Goal: Information Seeking & Learning: Find specific page/section

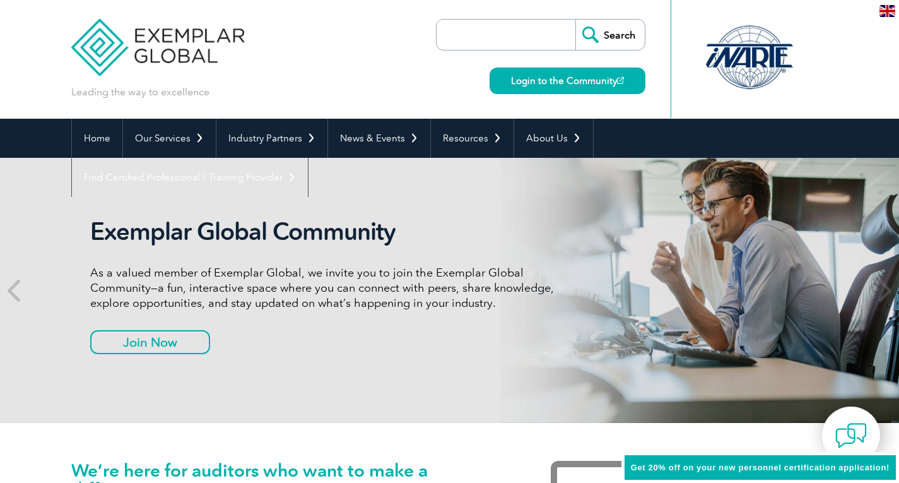
click at [560, 85] on link "Login to the Community" at bounding box center [568, 81] width 156 height 27
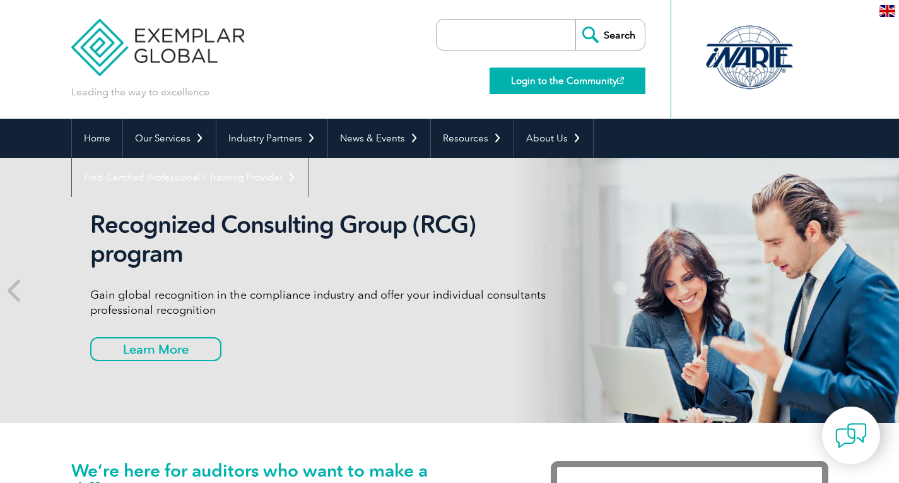
click at [521, 77] on link "Login to the Community" at bounding box center [568, 81] width 156 height 27
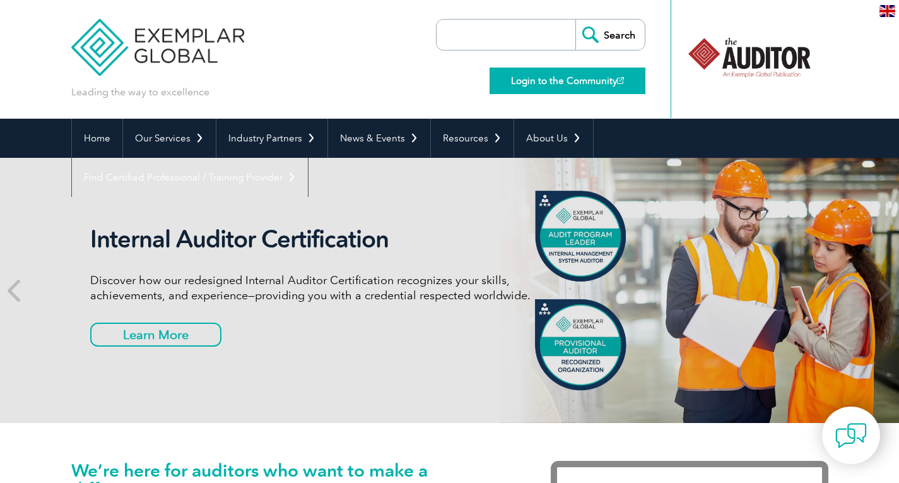
click at [548, 80] on link "Login to the Community" at bounding box center [568, 81] width 156 height 27
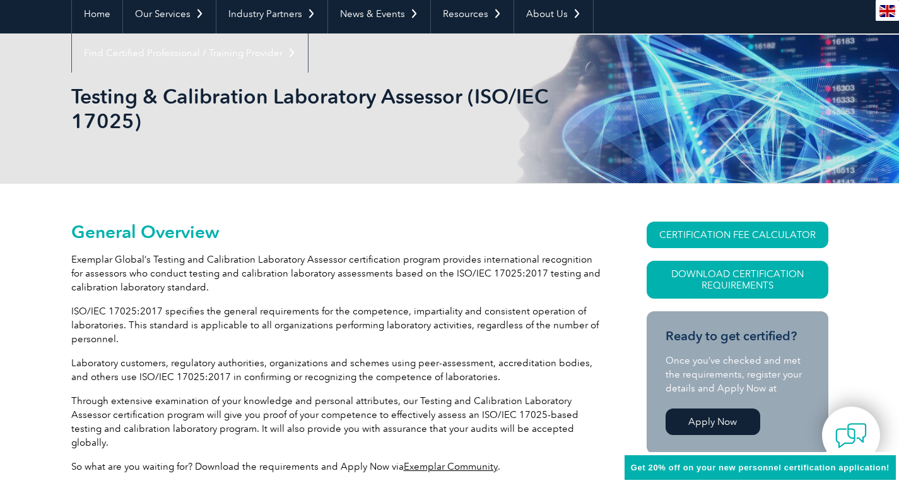
scroll to position [126, 0]
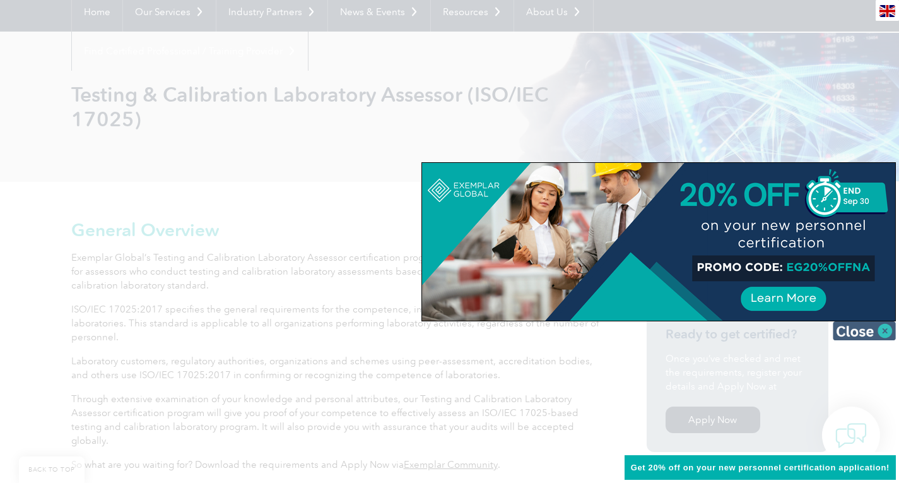
click at [887, 329] on img at bounding box center [864, 330] width 63 height 19
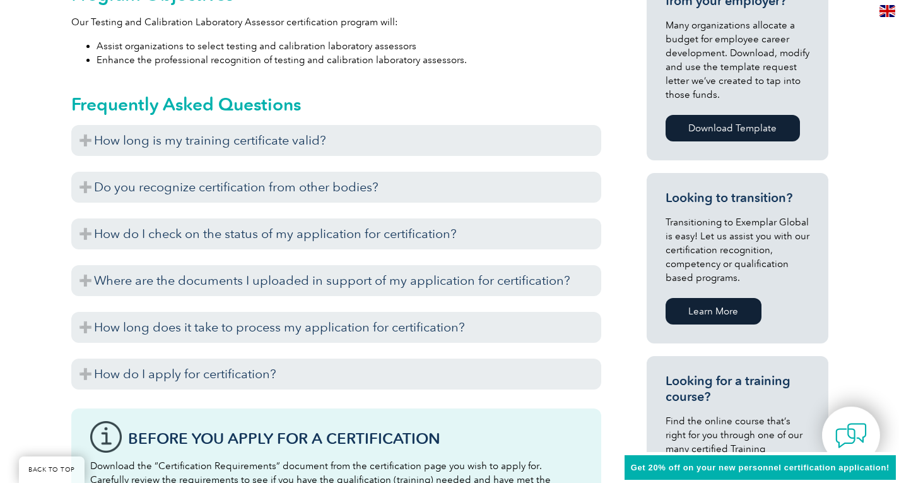
scroll to position [631, 0]
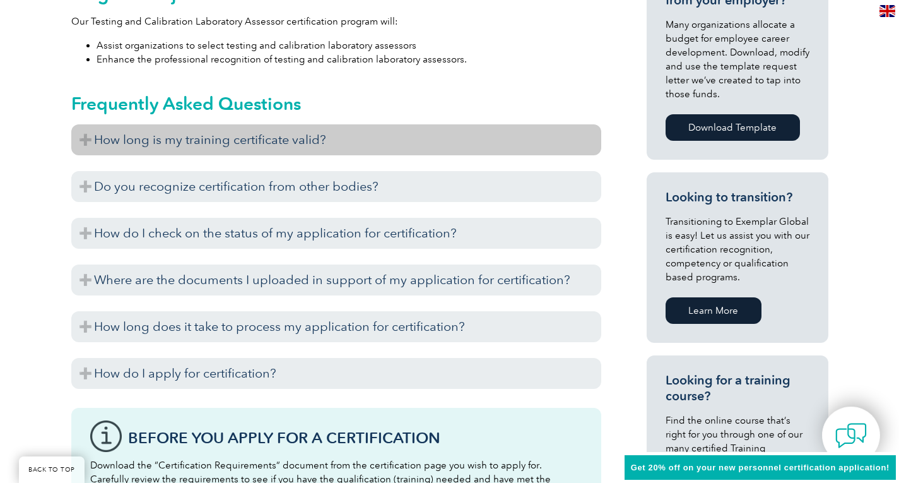
click at [83, 126] on h3 "How long is my training certificate valid?" at bounding box center [336, 139] width 530 height 31
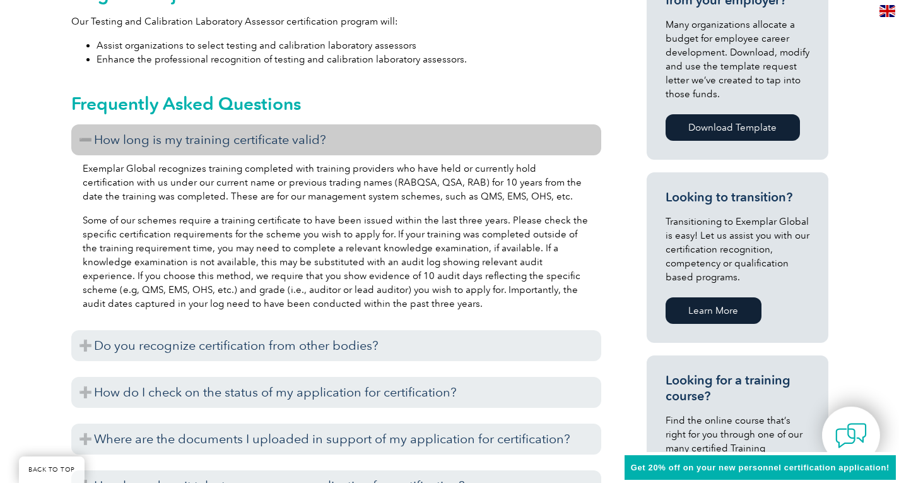
click at [83, 126] on h3 "How long is my training certificate valid?" at bounding box center [336, 139] width 530 height 31
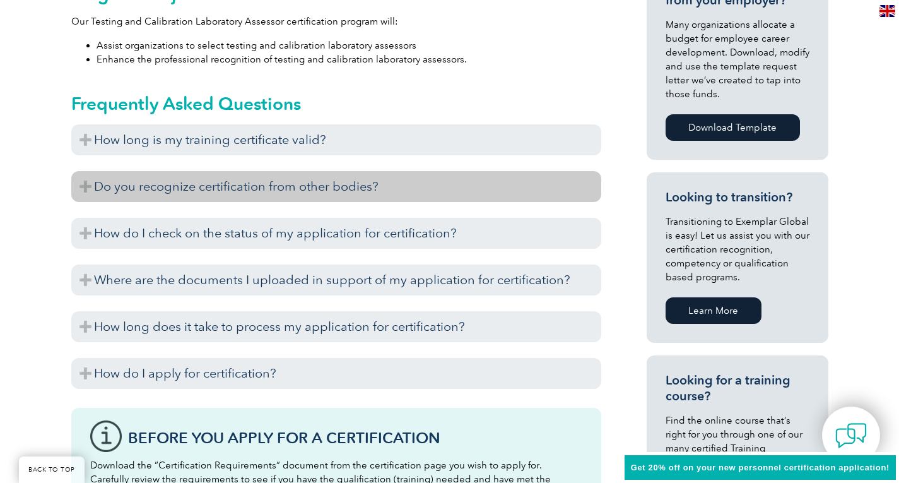
click at [87, 177] on h3 "Do you recognize certification from other bodies?" at bounding box center [336, 186] width 530 height 31
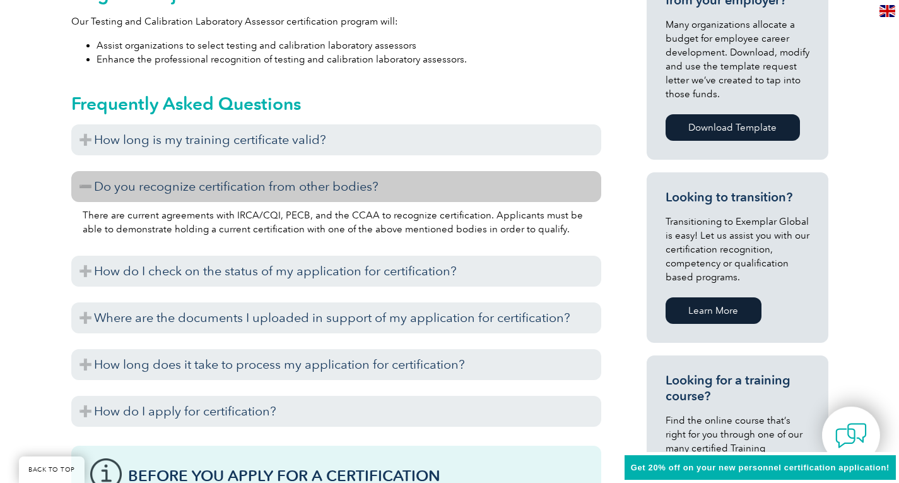
click at [87, 177] on h3 "Do you recognize certification from other bodies?" at bounding box center [336, 186] width 530 height 31
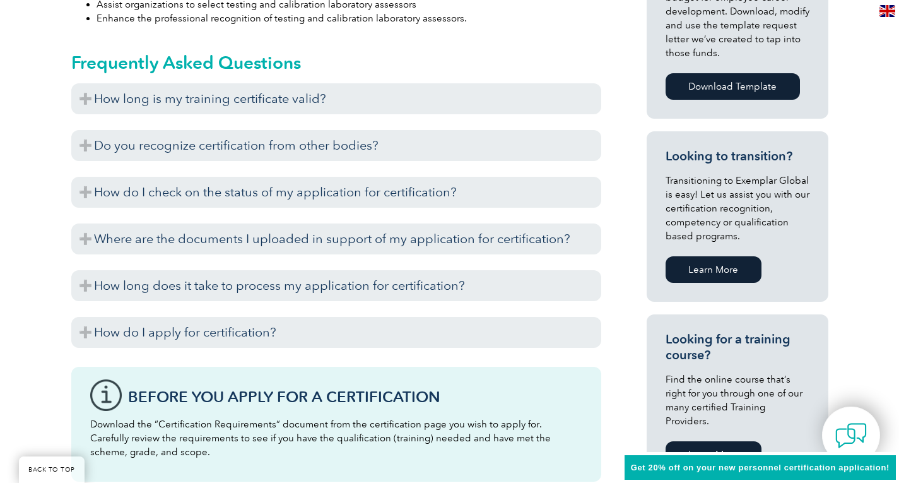
scroll to position [694, 0]
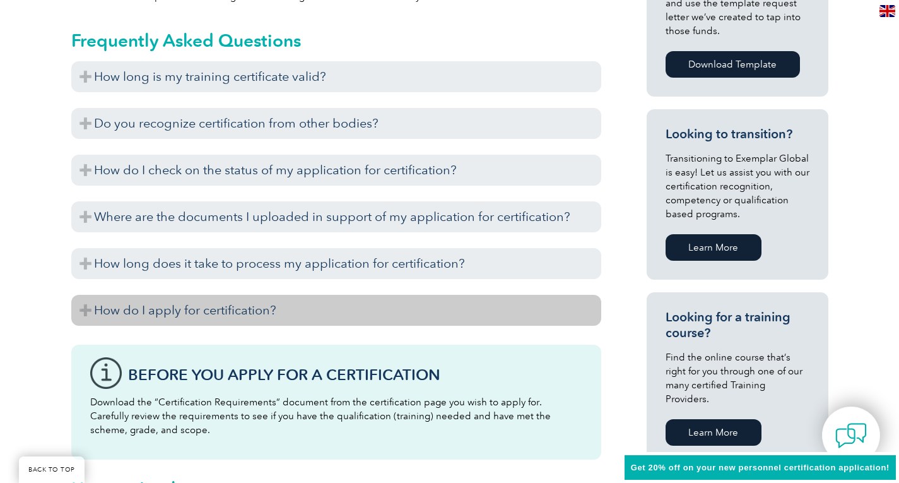
click at [83, 299] on h3 "How do I apply for certification?" at bounding box center [336, 310] width 530 height 31
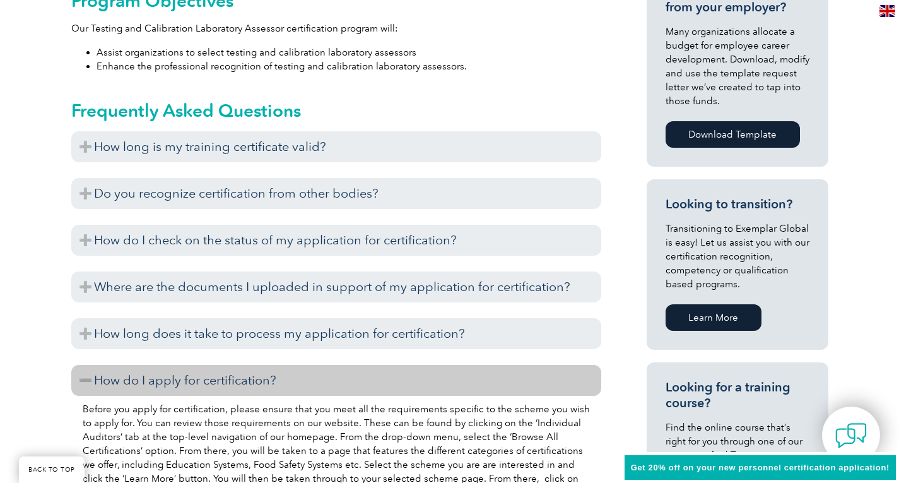
scroll to position [631, 0]
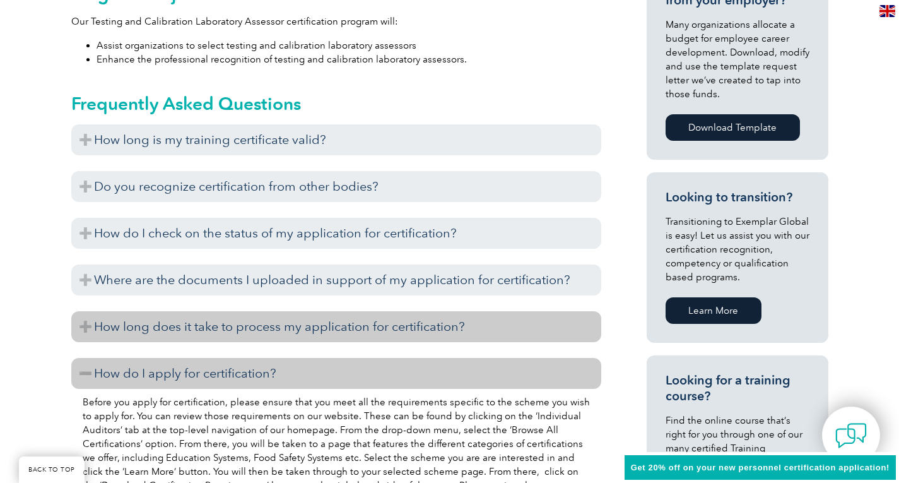
click at [80, 311] on h3 "How long does it take to process my application for certification?" at bounding box center [336, 326] width 530 height 31
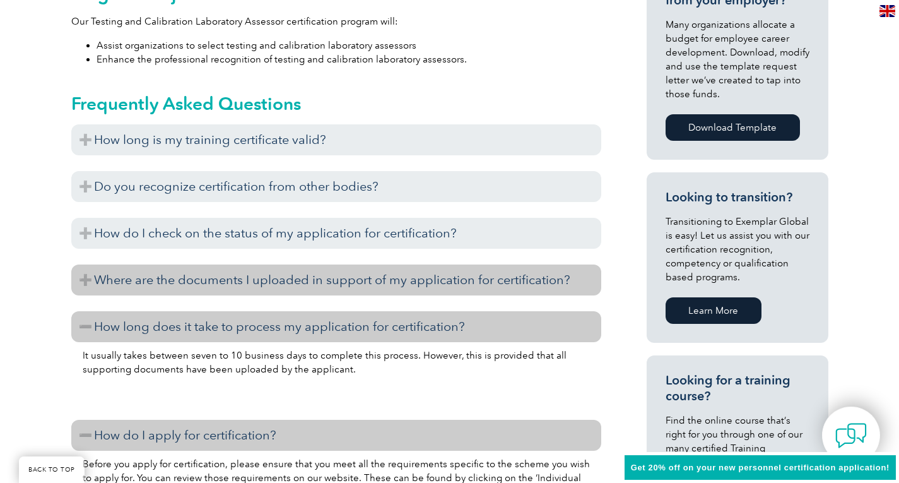
click at [86, 266] on h3 "Where are the documents I uploaded in support of my application for certificati…" at bounding box center [336, 279] width 530 height 31
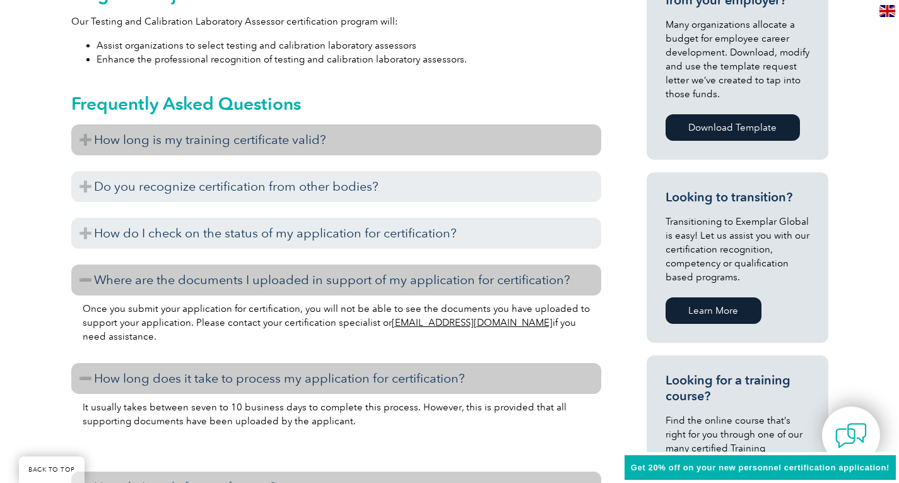
click at [83, 126] on h3 "How long is my training certificate valid?" at bounding box center [336, 139] width 530 height 31
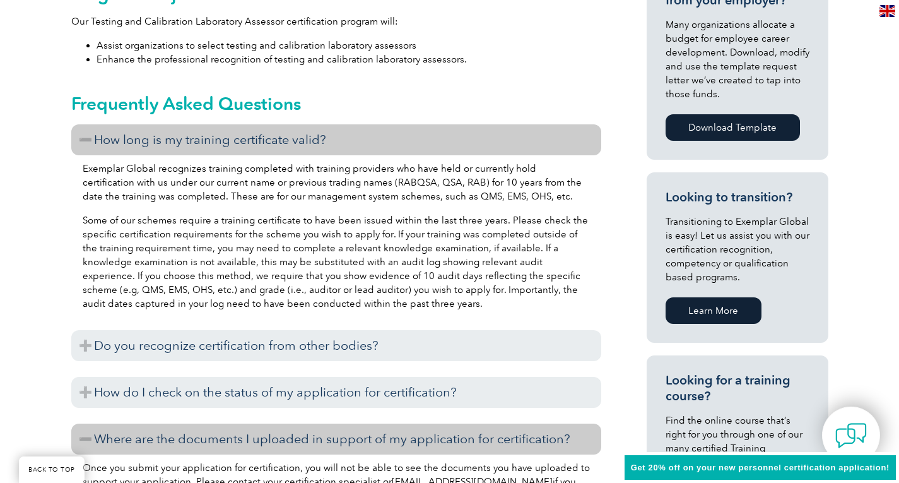
click at [83, 126] on h3 "How long is my training certificate valid?" at bounding box center [336, 139] width 530 height 31
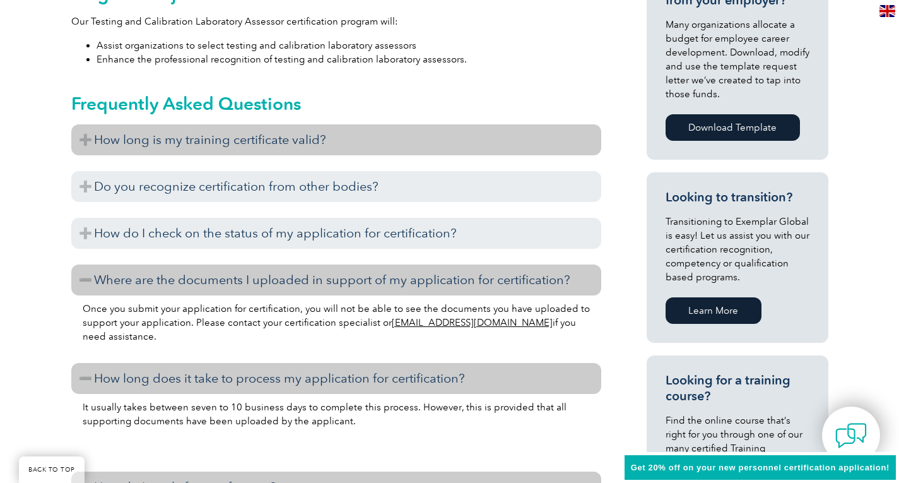
click at [92, 124] on h3 "How long is my training certificate valid?" at bounding box center [336, 139] width 530 height 31
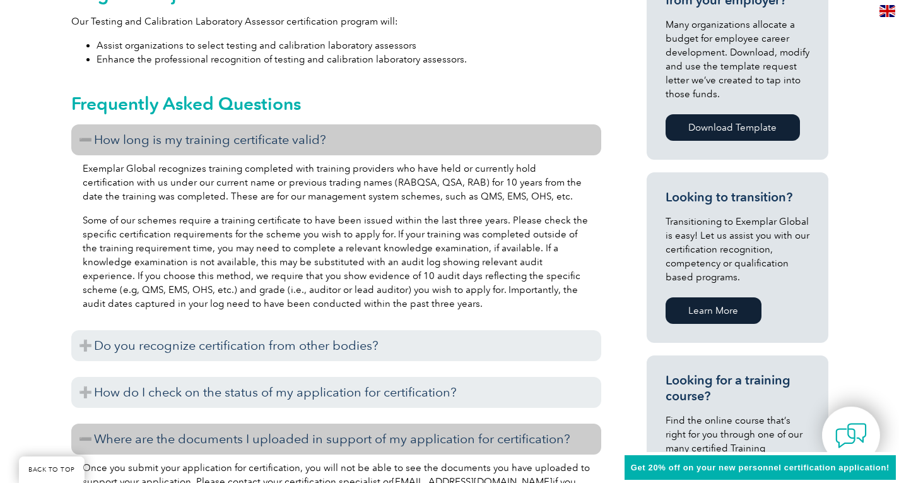
click at [92, 124] on h3 "How long is my training certificate valid?" at bounding box center [336, 139] width 530 height 31
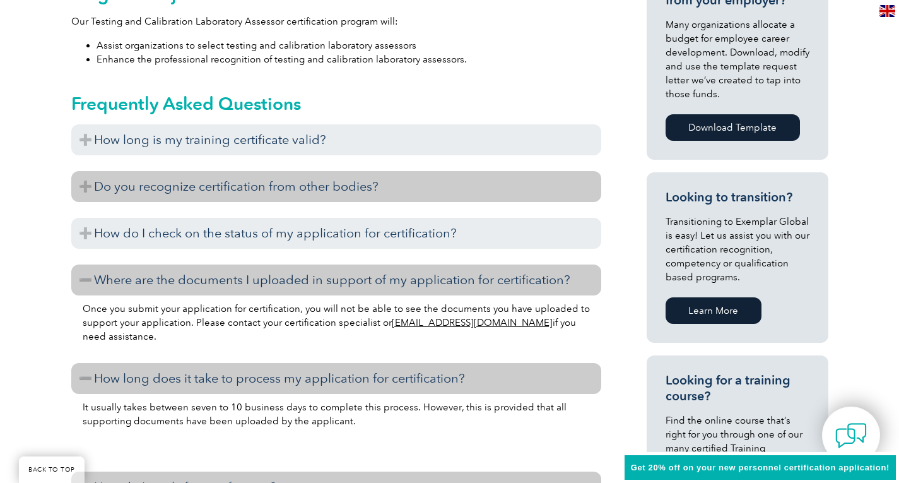
click at [80, 172] on h3 "Do you recognize certification from other bodies?" at bounding box center [336, 186] width 530 height 31
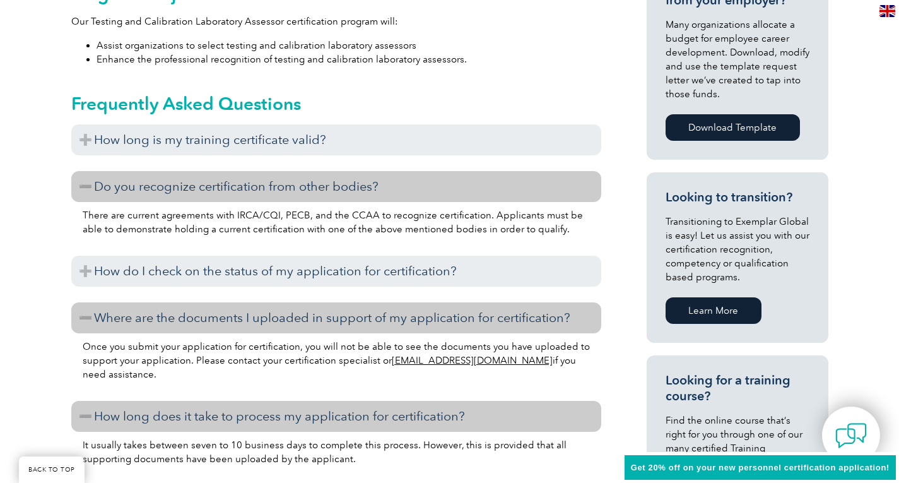
click at [80, 171] on h3 "Do you recognize certification from other bodies?" at bounding box center [336, 186] width 530 height 31
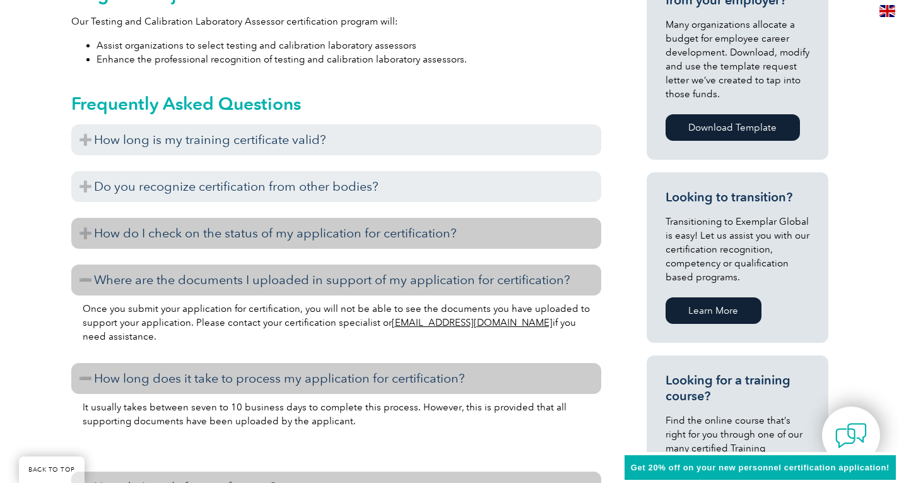
click at [84, 222] on h3 "How do I check on the status of my application for certification?" at bounding box center [336, 233] width 530 height 31
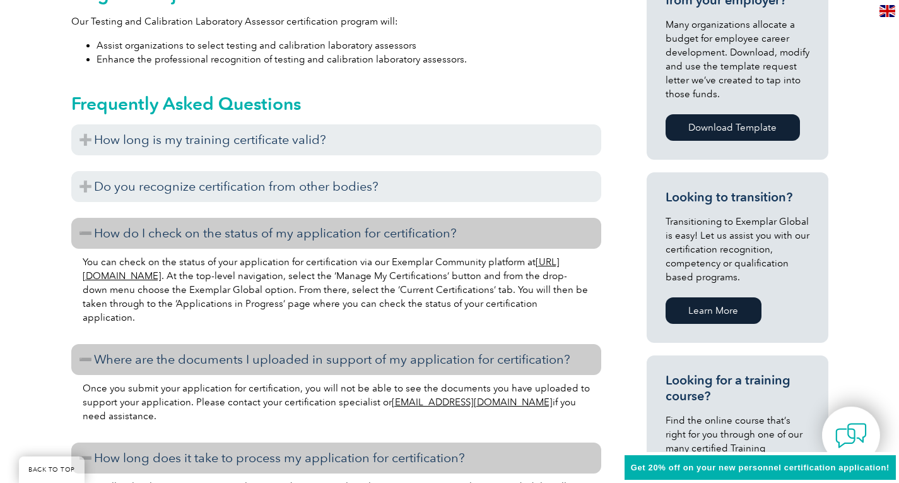
click at [82, 218] on h3 "How do I check on the status of my application for certification?" at bounding box center [336, 233] width 530 height 31
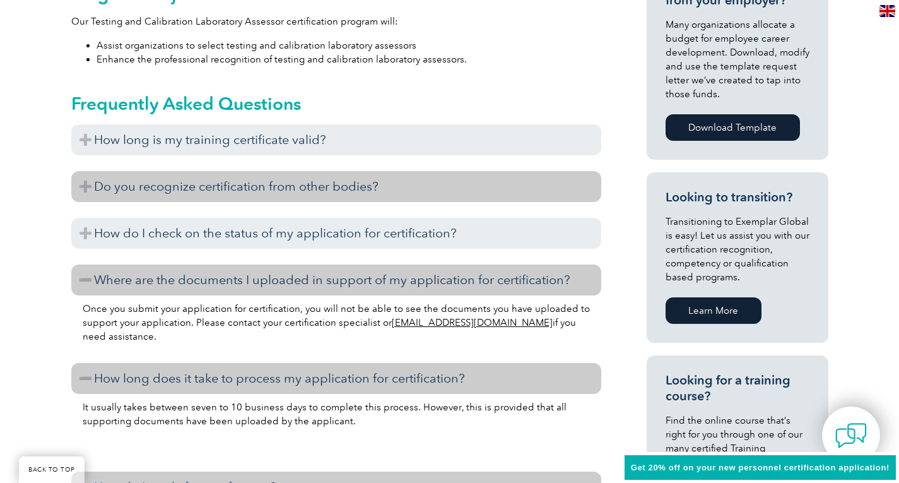
click at [89, 174] on h3 "Do you recognize certification from other bodies?" at bounding box center [336, 186] width 530 height 31
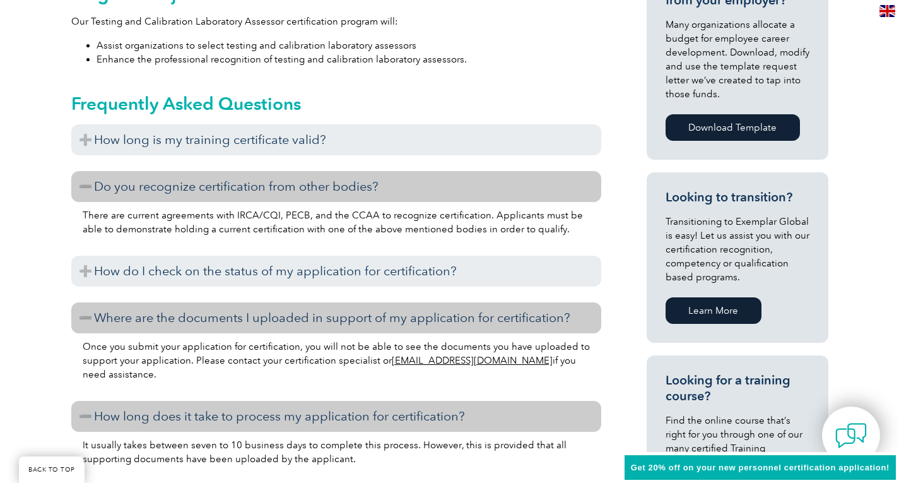
click at [88, 171] on h3 "Do you recognize certification from other bodies?" at bounding box center [336, 186] width 530 height 31
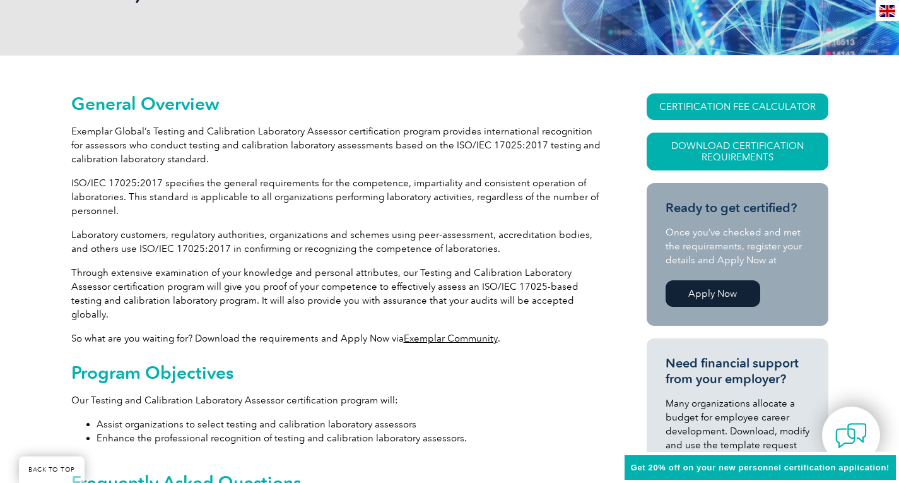
scroll to position [0, 0]
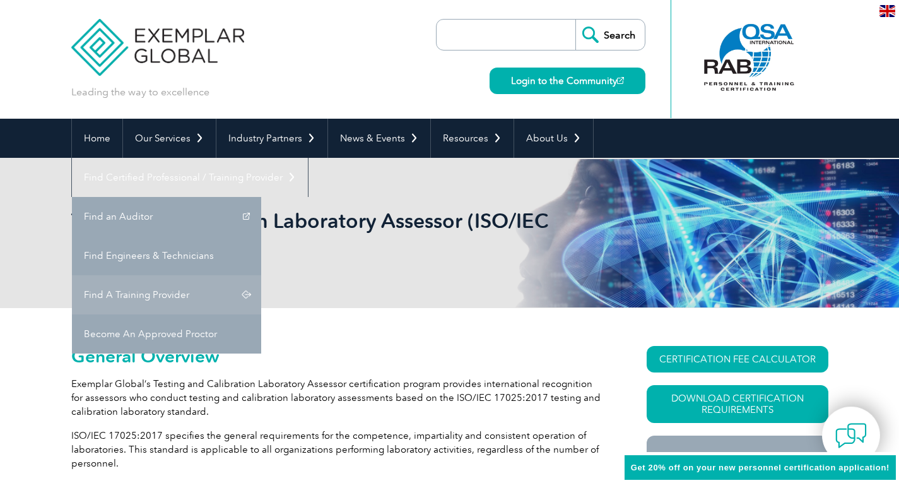
click at [261, 275] on link "Find A Training Provider" at bounding box center [166, 294] width 189 height 39
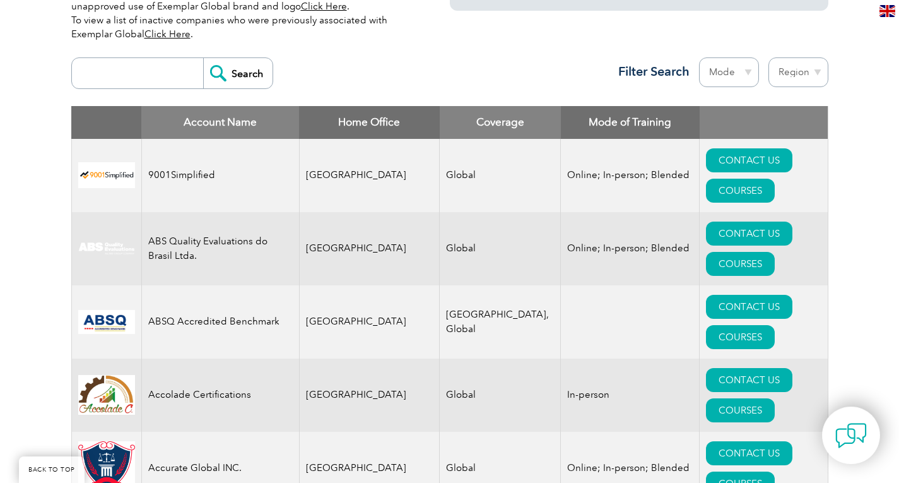
scroll to position [379, 0]
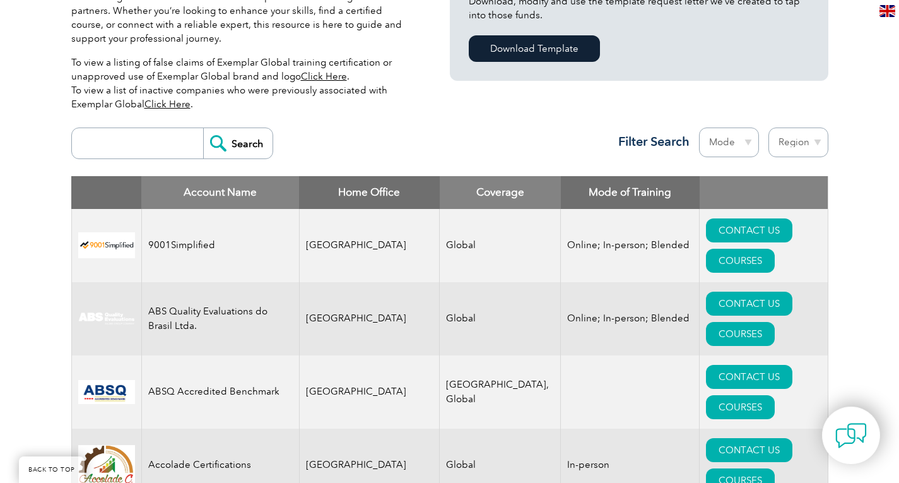
click at [143, 143] on input "search" at bounding box center [140, 143] width 125 height 30
type input "india"
click at [251, 137] on input "Search" at bounding box center [237, 143] width 69 height 30
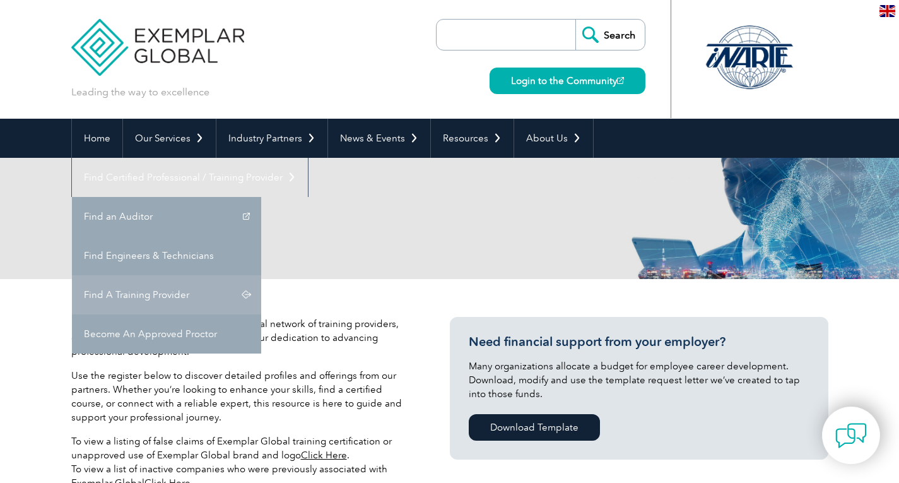
click at [261, 275] on link "Find A Training Provider" at bounding box center [166, 294] width 189 height 39
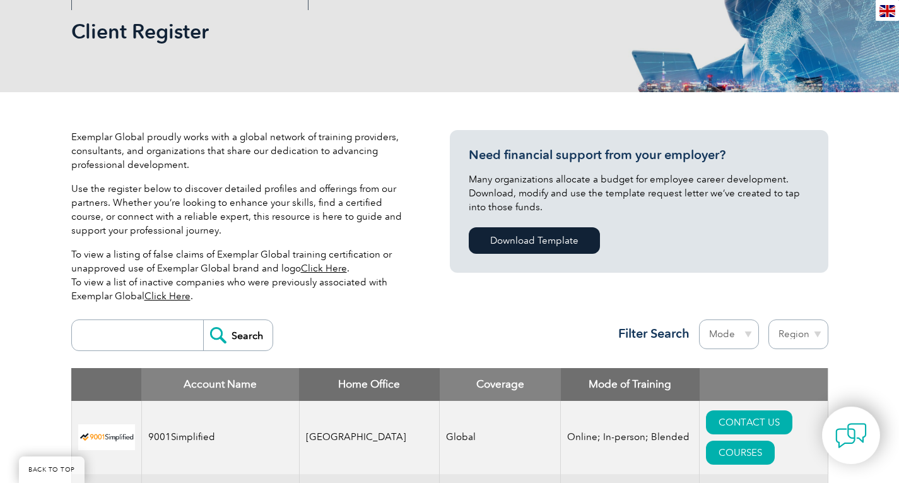
scroll to position [379, 0]
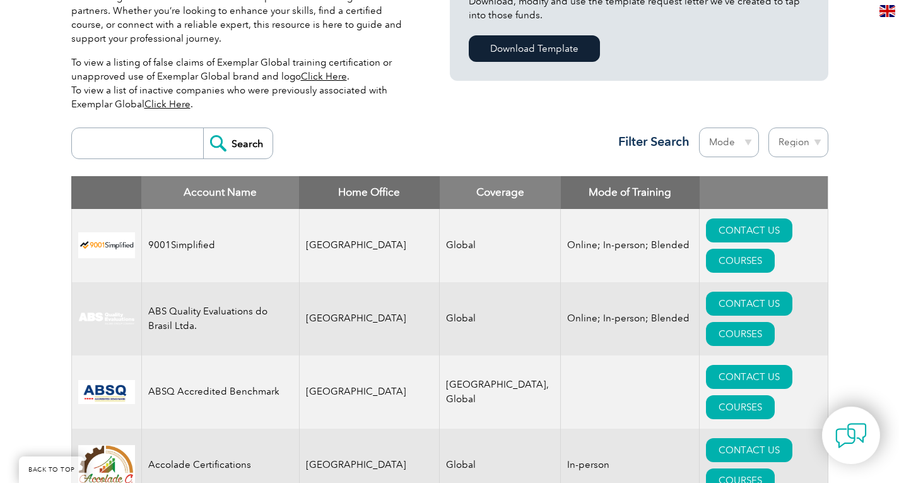
click at [461, 188] on th "Coverage" at bounding box center [500, 192] width 121 height 33
click at [478, 150] on div "Search Region Australia Bahrain Bangladesh Brazil Canada Colombia Dominican Rep…" at bounding box center [449, 148] width 757 height 55
click at [818, 143] on select "Region Australia Bahrain Bangladesh Brazil Canada Colombia Dominican Republic E…" at bounding box center [799, 142] width 60 height 30
select select "[GEOGRAPHIC_DATA]"
click at [769, 127] on select "Region Australia Bahrain Bangladesh Brazil Canada Colombia Dominican Republic E…" at bounding box center [799, 142] width 60 height 30
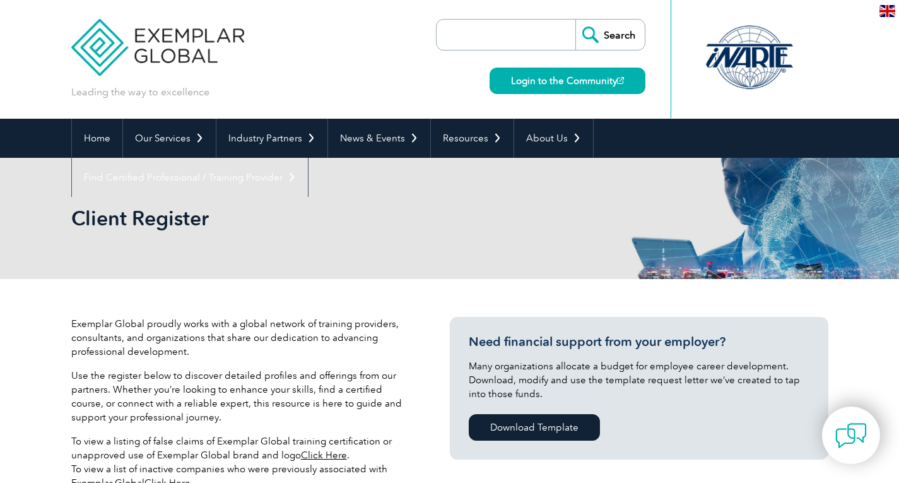
select select "[GEOGRAPHIC_DATA]"
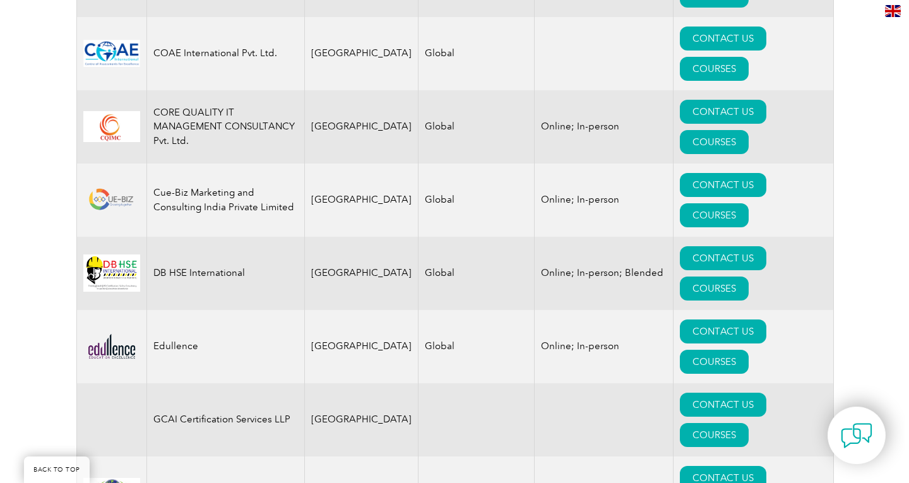
scroll to position [1073, 0]
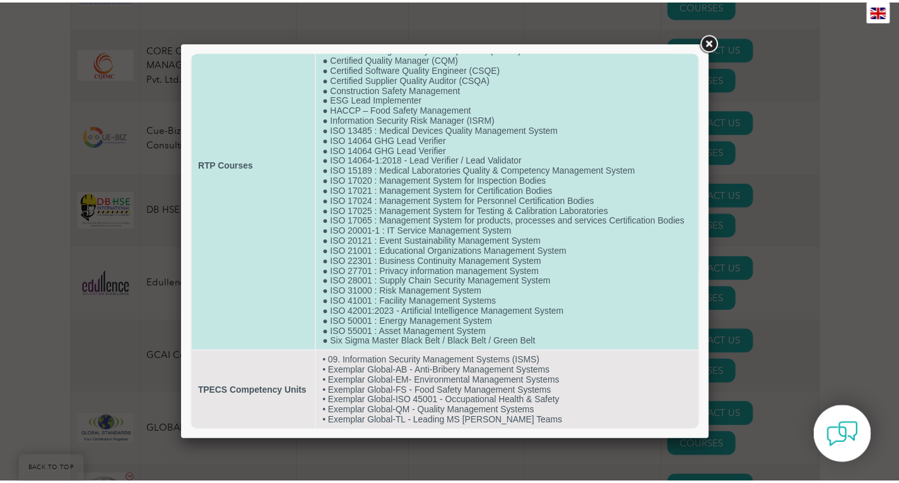
scroll to position [107, 0]
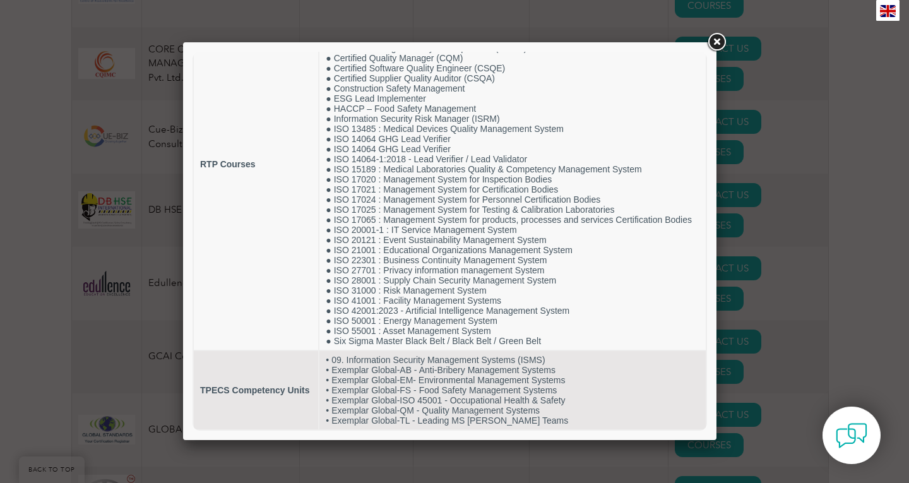
click at [714, 45] on link at bounding box center [716, 42] width 23 height 23
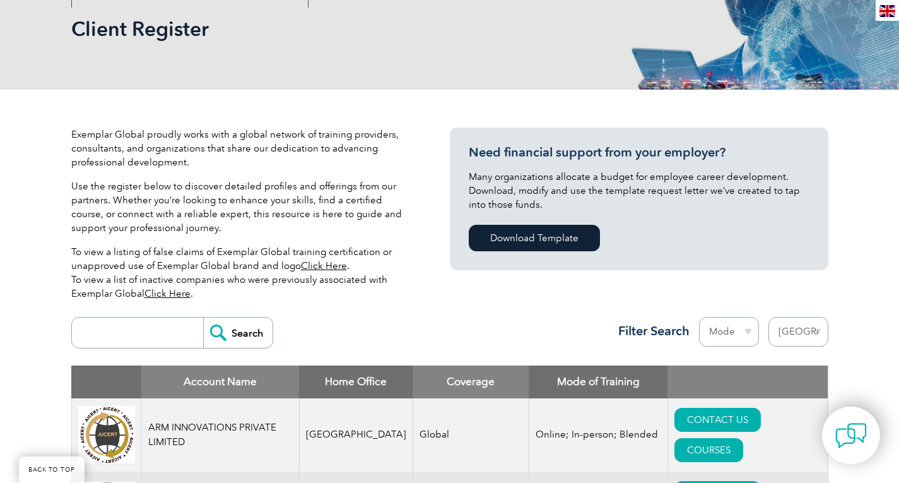
scroll to position [63, 0]
